Goal: Information Seeking & Learning: Learn about a topic

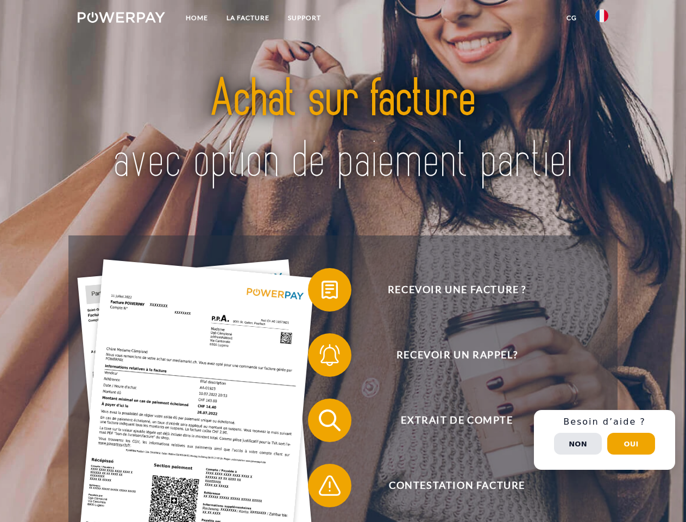
click at [121, 19] on img at bounding box center [121, 17] width 87 height 11
click at [602, 19] on img at bounding box center [602, 15] width 13 height 13
click at [572, 18] on link "CG" at bounding box center [571, 18] width 29 height 20
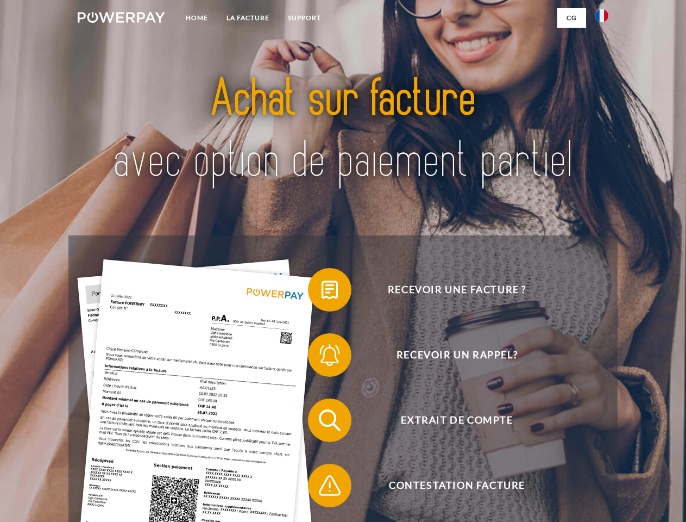
click at [322, 292] on span at bounding box center [313, 289] width 54 height 54
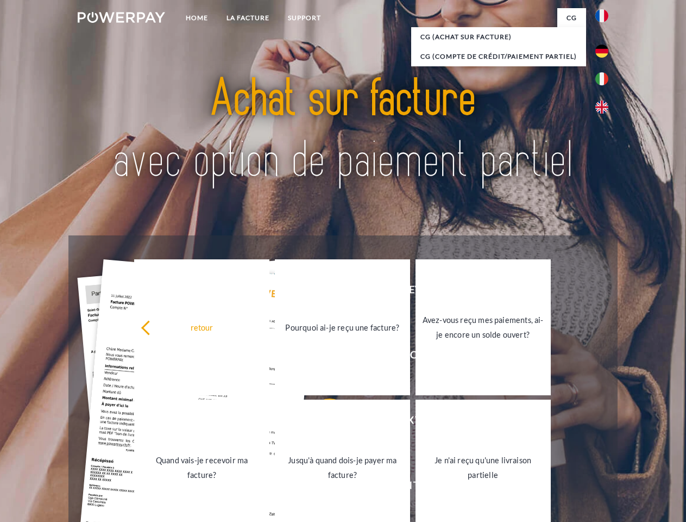
click at [322, 357] on div "Recevoir une facture ? Recevoir un rappel? Extrait de compte retour" at bounding box center [342, 452] width 549 height 435
click at [322, 422] on link "Jusqu'à quand dois-je payer ma facture?" at bounding box center [342, 467] width 135 height 136
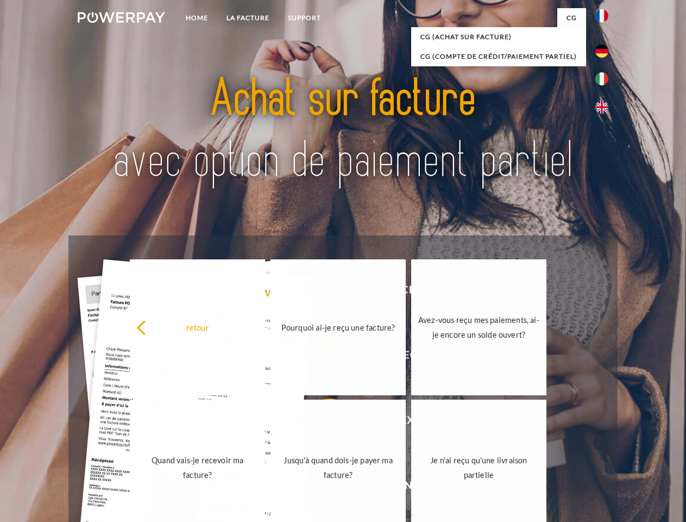
click at [322, 487] on span at bounding box center [313, 485] width 54 height 54
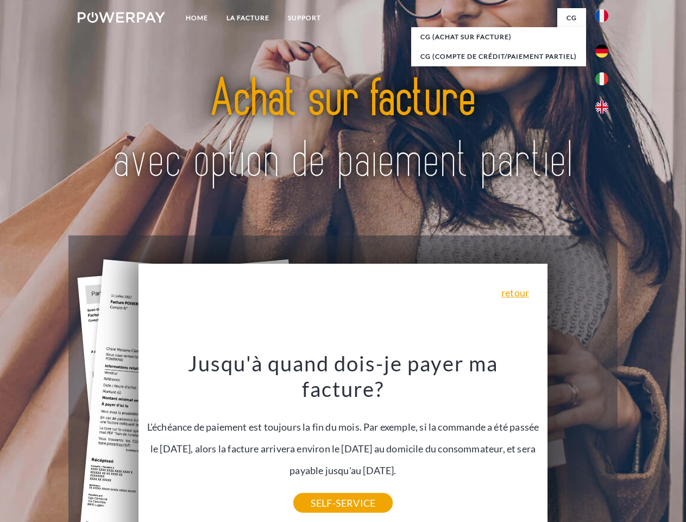
click at [605, 440] on div "Recevoir une facture ? Recevoir un rappel? Extrait de compte retour" at bounding box center [342, 452] width 549 height 435
click at [578, 442] on span "Extrait de compte" at bounding box center [457, 419] width 266 height 43
click at [631, 443] on header "Home LA FACTURE Support" at bounding box center [343, 375] width 686 height 750
